Goal: Transaction & Acquisition: Purchase product/service

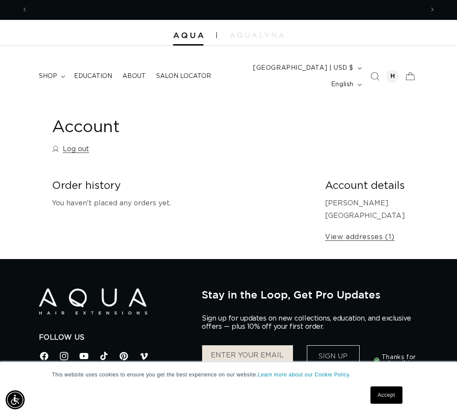
scroll to position [0, 396]
click at [53, 68] on summary "shop" at bounding box center [51, 76] width 35 height 18
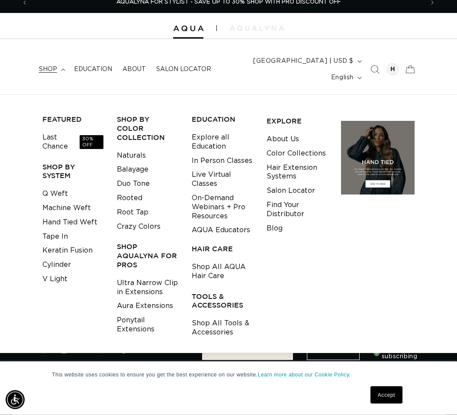
scroll to position [10, 0]
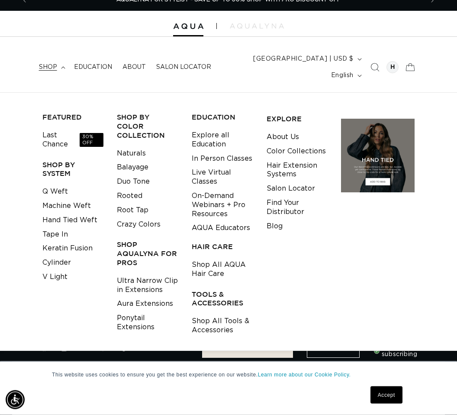
click at [129, 147] on link "Naturals" at bounding box center [131, 154] width 29 height 14
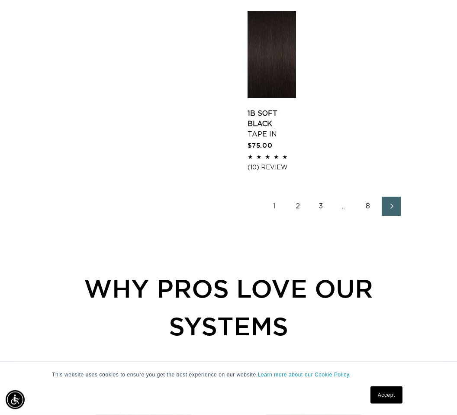
scroll to position [1205, 0]
click at [390, 203] on icon "Next page" at bounding box center [392, 206] width 10 height 6
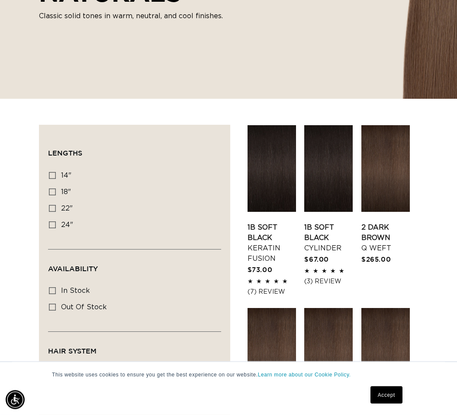
scroll to position [198, 0]
click at [56, 185] on label "18" 18" (99 products)" at bounding box center [132, 192] width 166 height 16
click at [56, 188] on input "18" 18" (99 products)" at bounding box center [52, 191] width 7 height 7
checkbox input "true"
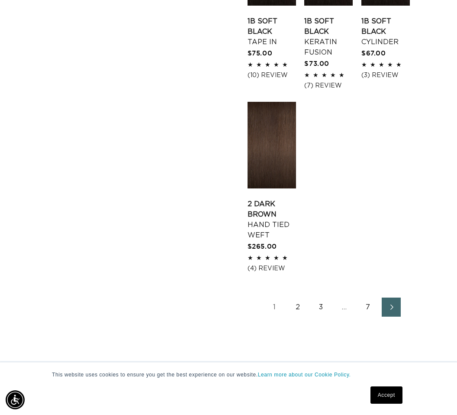
scroll to position [0, 791]
click at [301, 297] on link "2" at bounding box center [297, 306] width 19 height 19
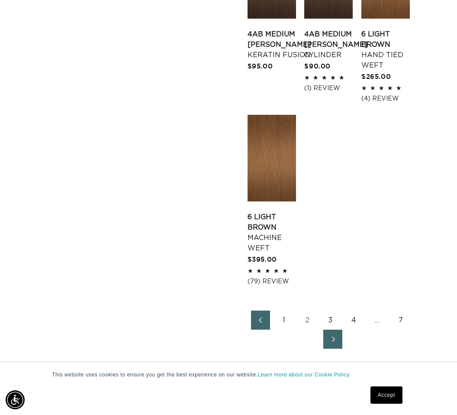
scroll to position [0, 791]
click at [342, 339] on link "Next page" at bounding box center [332, 338] width 19 height 19
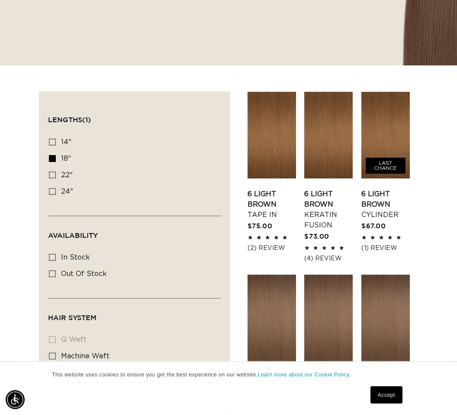
scroll to position [235, 0]
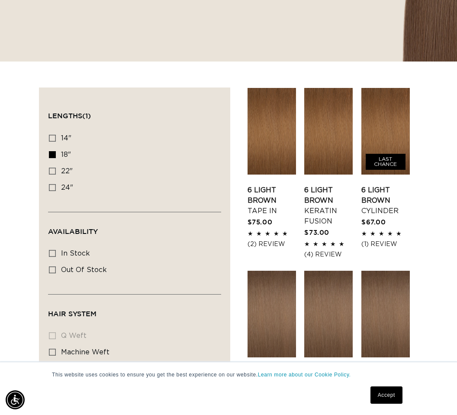
click at [55, 246] on label "In stock In stock (96 products)" at bounding box center [132, 253] width 166 height 16
click at [55, 250] on input "In stock In stock (96 products)" at bounding box center [52, 253] width 7 height 7
checkbox input "true"
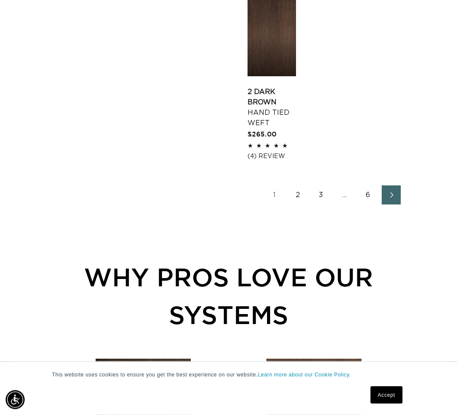
scroll to position [1237, 0]
click at [393, 195] on span "Next page" at bounding box center [392, 195] width 6 height 10
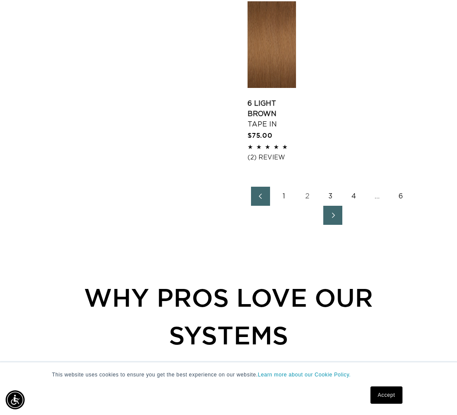
click at [337, 218] on icon "Next page" at bounding box center [333, 216] width 10 height 6
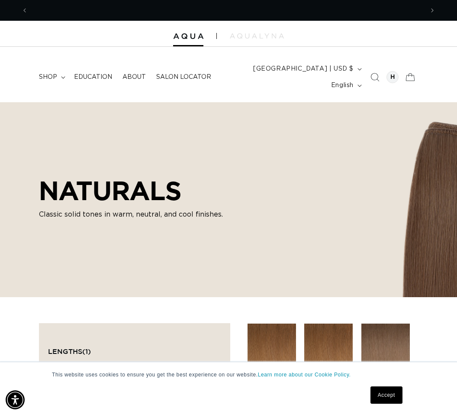
scroll to position [0, 396]
click at [62, 75] on summary "shop" at bounding box center [51, 77] width 35 height 18
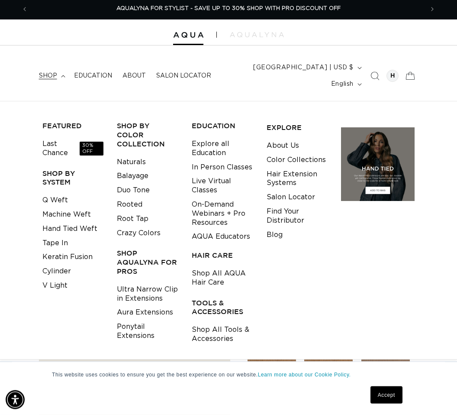
scroll to position [1, 0]
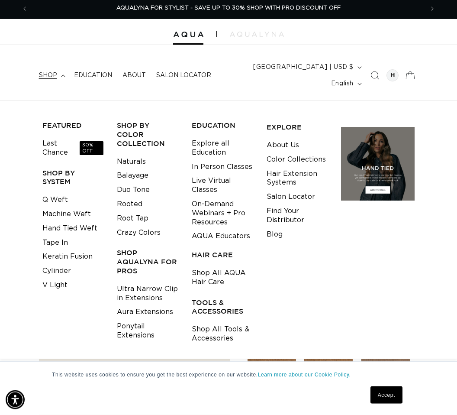
click at [141, 226] on link "Crazy Colors" at bounding box center [139, 233] width 44 height 14
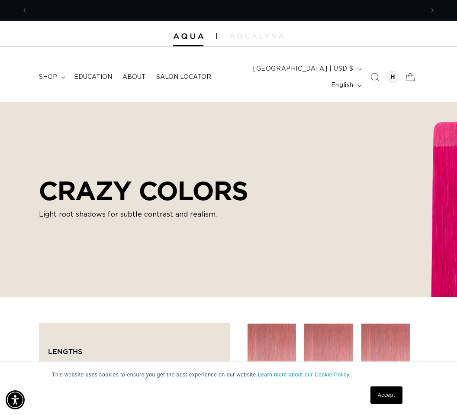
scroll to position [0, 791]
click at [61, 69] on summary "shop" at bounding box center [51, 77] width 35 height 18
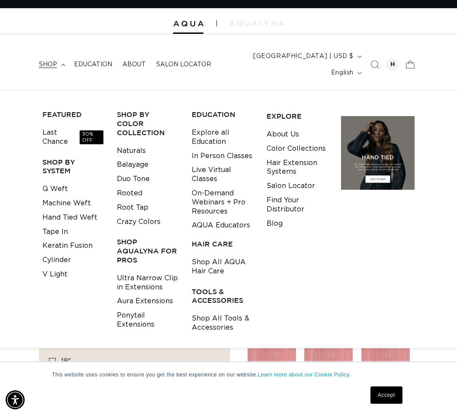
click at [131, 175] on link "Duo Tone" at bounding box center [133, 179] width 33 height 14
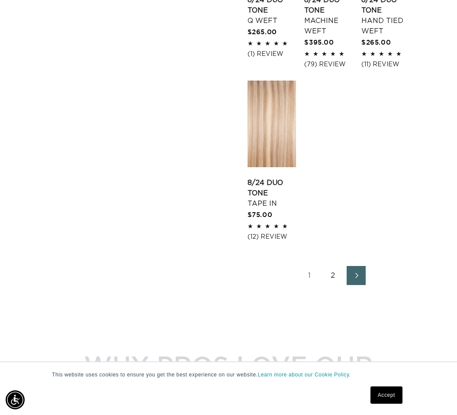
scroll to position [1197, 0]
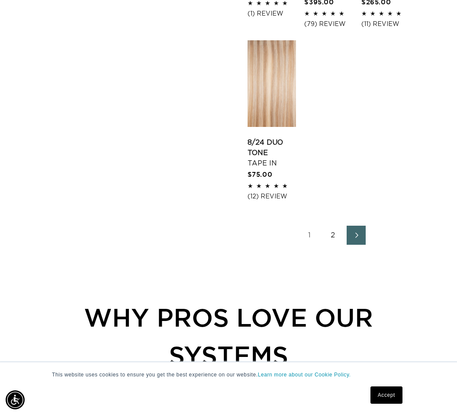
click at [360, 233] on icon "Next page" at bounding box center [356, 235] width 10 height 6
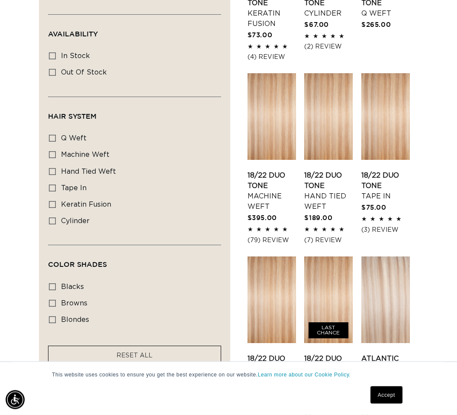
scroll to position [433, 0]
click at [57, 148] on label "machine weft machine weft (5 products)" at bounding box center [132, 155] width 166 height 16
click at [56, 151] on input "machine weft machine weft (5 products)" at bounding box center [52, 154] width 7 height 7
checkbox input "true"
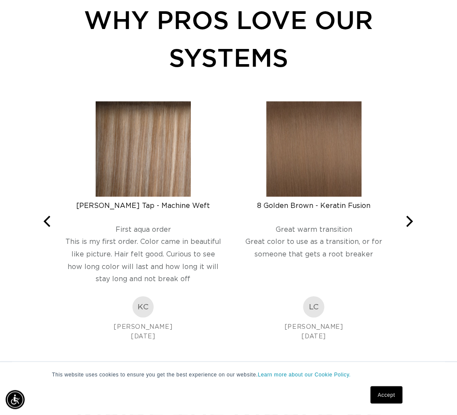
scroll to position [870, 0]
click at [406, 216] on icon "Next" at bounding box center [408, 221] width 11 height 11
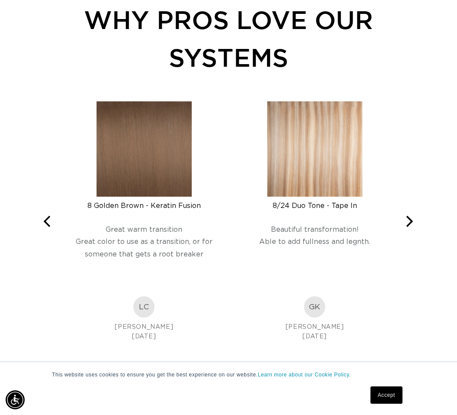
scroll to position [0, 0]
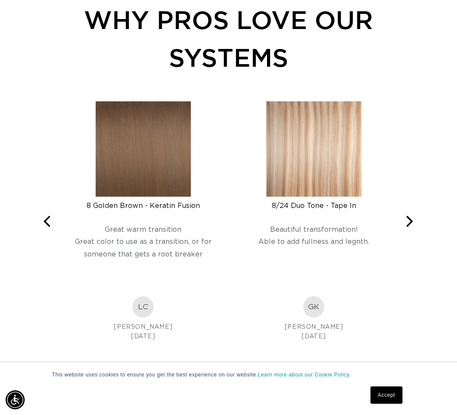
click at [411, 216] on icon "Next" at bounding box center [408, 221] width 11 height 11
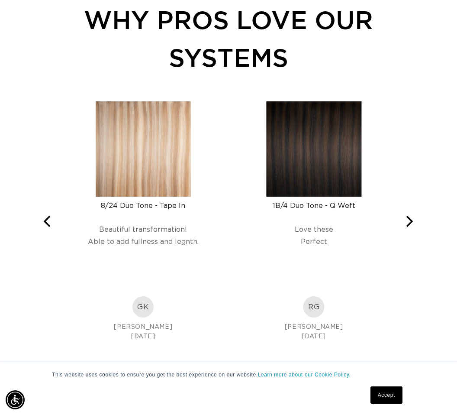
click at [409, 216] on icon "Next" at bounding box center [408, 221] width 11 height 11
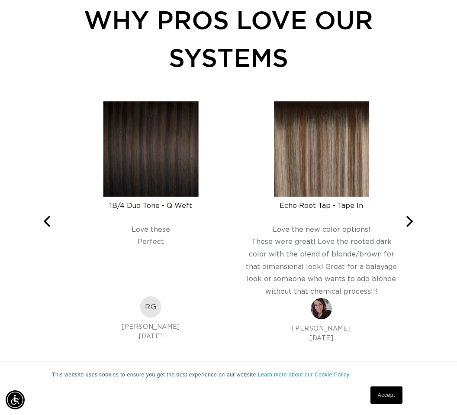
scroll to position [0, 396]
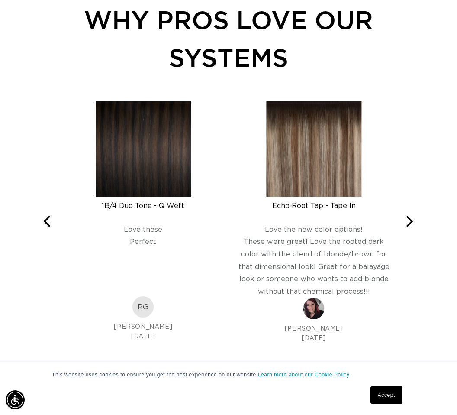
click at [409, 217] on icon "Next" at bounding box center [408, 221] width 11 height 11
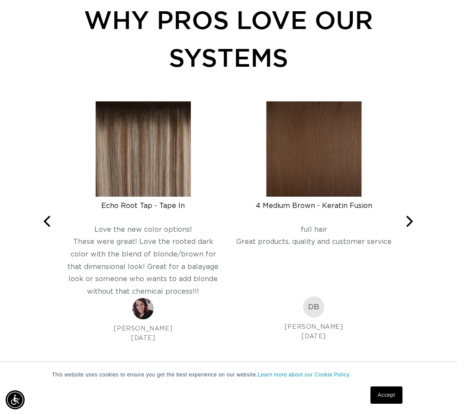
click at [407, 203] on div "Victoria Root Tap - Machine Weft Rated 5 out of 5 First aqua order This is my f…" at bounding box center [229, 221] width 380 height 240
click at [408, 216] on icon "Next" at bounding box center [408, 221] width 11 height 11
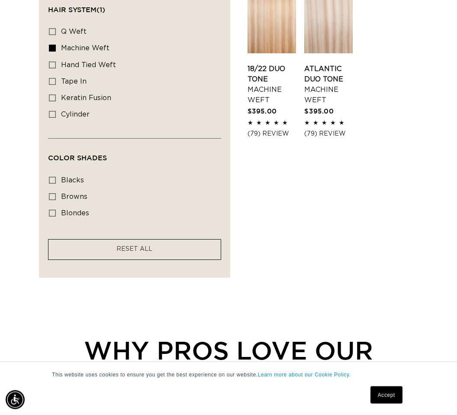
scroll to position [539, 0]
click at [55, 209] on icon at bounding box center [52, 212] width 7 height 7
click at [55, 209] on input "blondes blondes (4 products)" at bounding box center [52, 212] width 7 height 7
checkbox input "true"
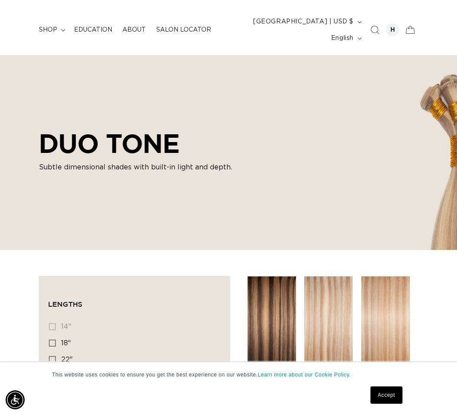
click at [421, 146] on div "DUO TONE Subtle dimensional shades with built-in light and depth." at bounding box center [228, 152] width 457 height 195
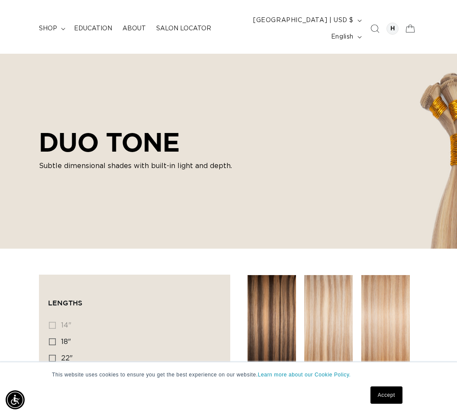
click at [52, 25] on span "shop" at bounding box center [48, 29] width 18 height 8
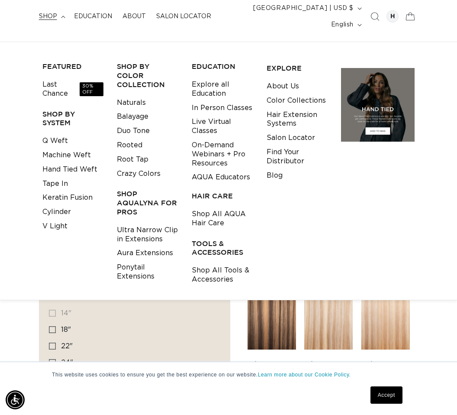
click at [216, 124] on link "Live Virtual Classes" at bounding box center [222, 126] width 61 height 23
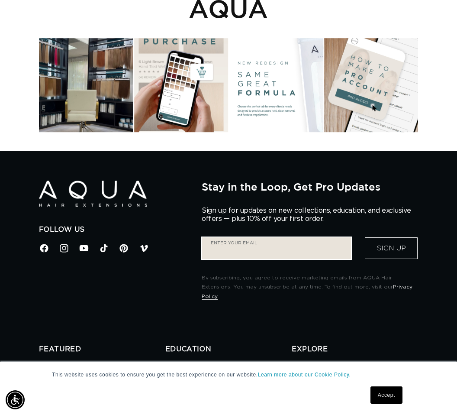
click at [231, 237] on input "Enter your email" at bounding box center [276, 248] width 149 height 22
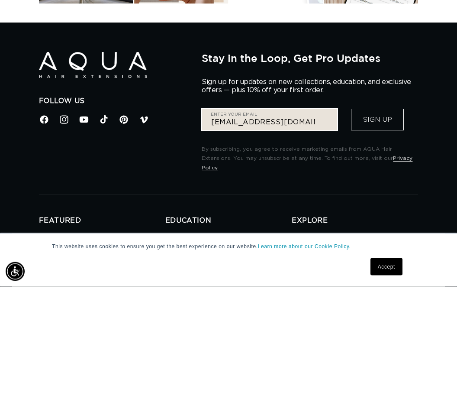
type input "[EMAIL_ADDRESS][DOMAIN_NAME]"
click at [377, 237] on button "Sign Up" at bounding box center [377, 248] width 53 height 22
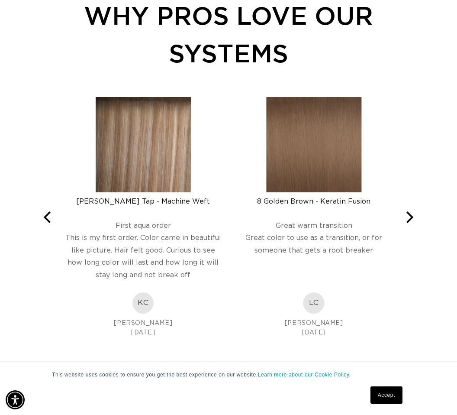
scroll to position [1619, 0]
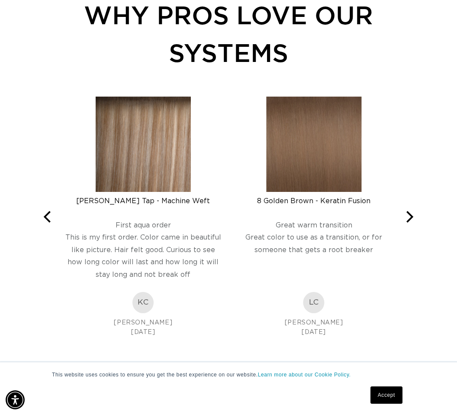
click at [414, 211] on icon "Next" at bounding box center [408, 216] width 11 height 11
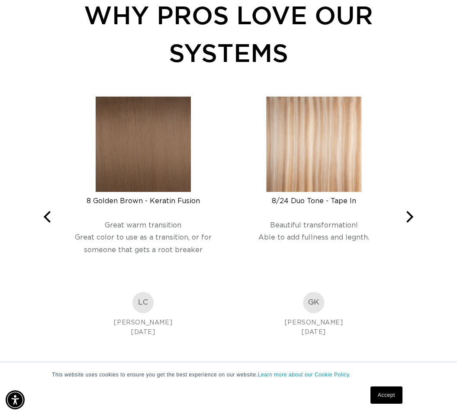
scroll to position [0, 791]
click at [411, 207] on button "Next" at bounding box center [408, 216] width 19 height 19
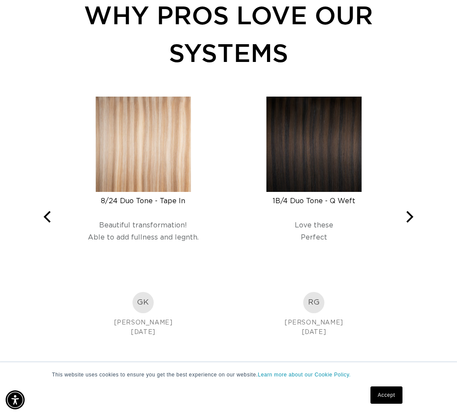
scroll to position [0, 0]
click at [409, 207] on button "Next" at bounding box center [408, 216] width 19 height 19
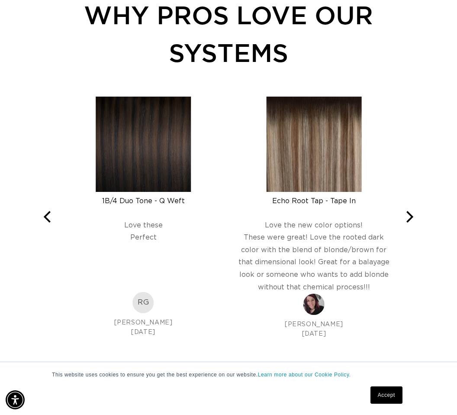
click at [409, 207] on button "Next" at bounding box center [408, 216] width 19 height 19
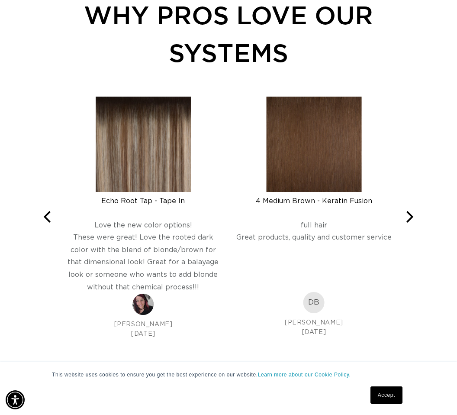
click at [409, 207] on button "Next" at bounding box center [408, 216] width 19 height 19
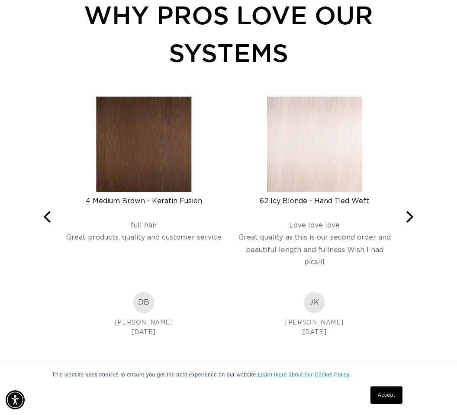
scroll to position [0, 396]
click at [411, 207] on button "Next" at bounding box center [408, 216] width 19 height 19
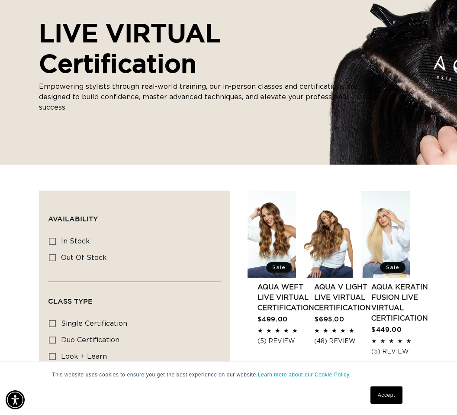
scroll to position [0, 0]
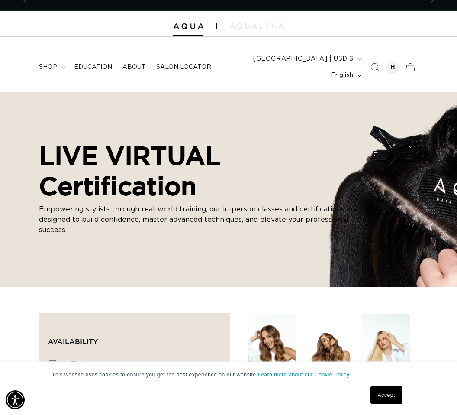
click at [131, 68] on span "About" at bounding box center [133, 67] width 23 height 8
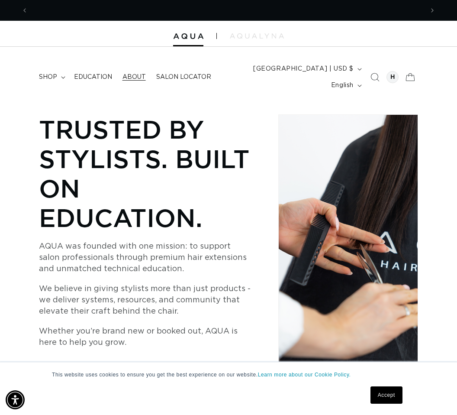
scroll to position [0, 396]
click at [61, 75] on summary "shop" at bounding box center [51, 77] width 35 height 18
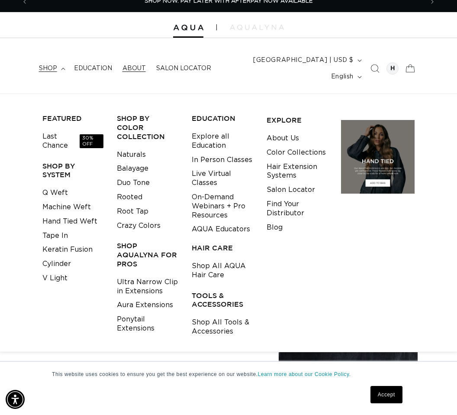
click at [220, 320] on link "Shop All Tools & Accessories" at bounding box center [222, 327] width 61 height 23
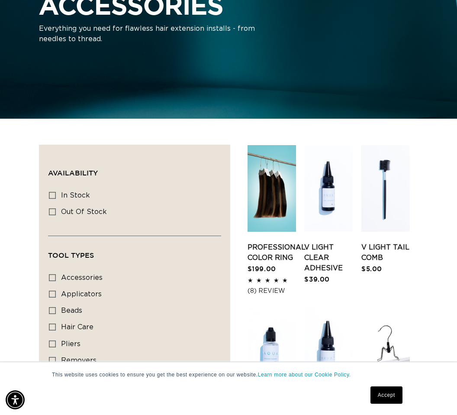
scroll to position [0, 791]
click at [269, 248] on link "Professional Color Ring" at bounding box center [277, 252] width 58 height 21
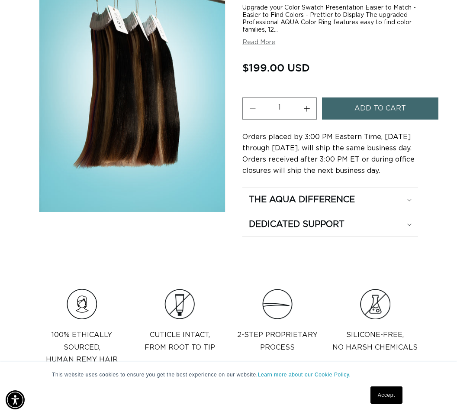
click at [411, 201] on icon at bounding box center [409, 200] width 4 height 3
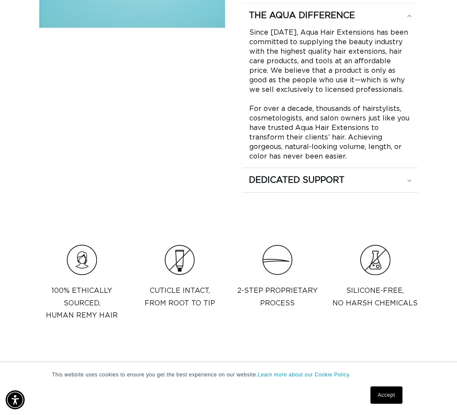
click at [417, 28] on summary "Dedicated Support" at bounding box center [330, 15] width 176 height 24
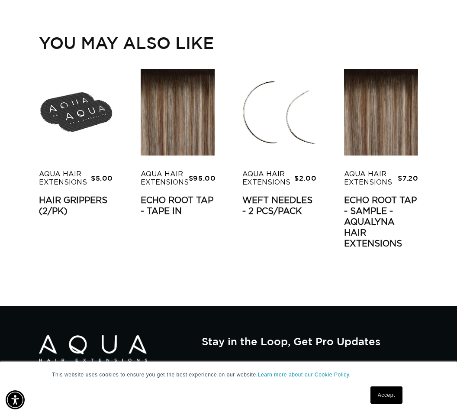
click at [402, 195] on link "Echo Root Tap - Sample - AquaLyna Hair Extensions" at bounding box center [381, 222] width 74 height 54
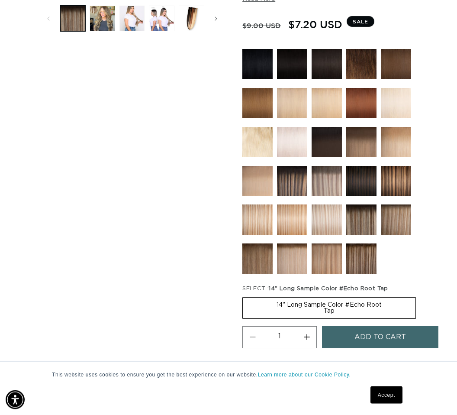
scroll to position [327, 0]
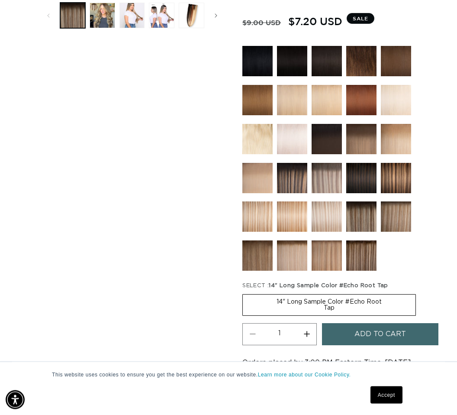
click at [332, 181] on img at bounding box center [327, 178] width 30 height 30
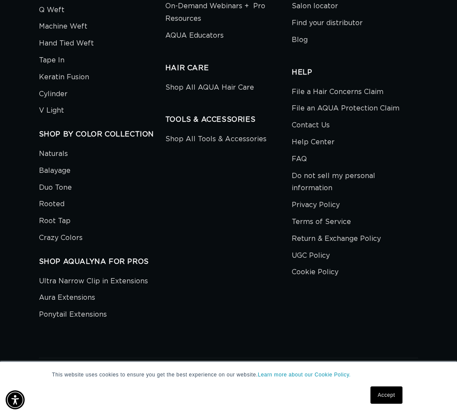
scroll to position [0, 791]
